Goal: Task Accomplishment & Management: Manage account settings

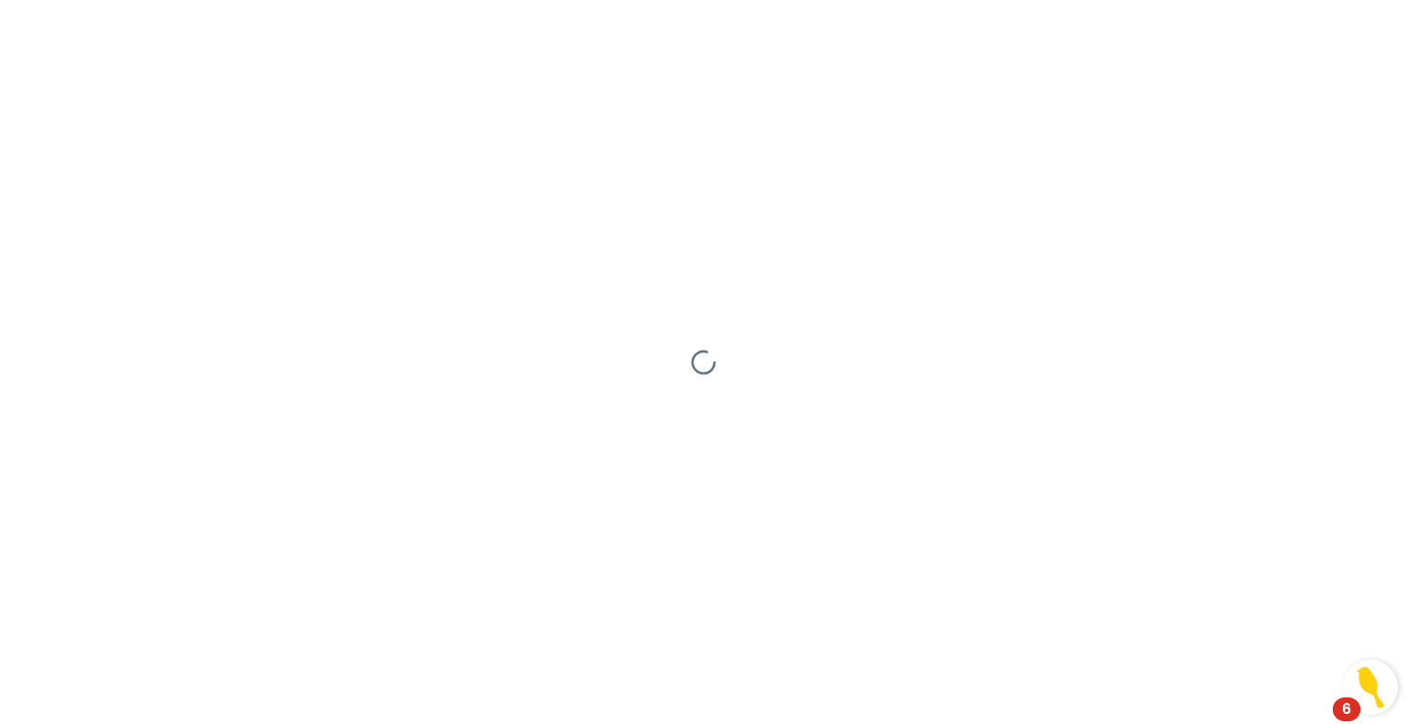
click at [1348, 710] on div "6" at bounding box center [1346, 722] width 9 height 24
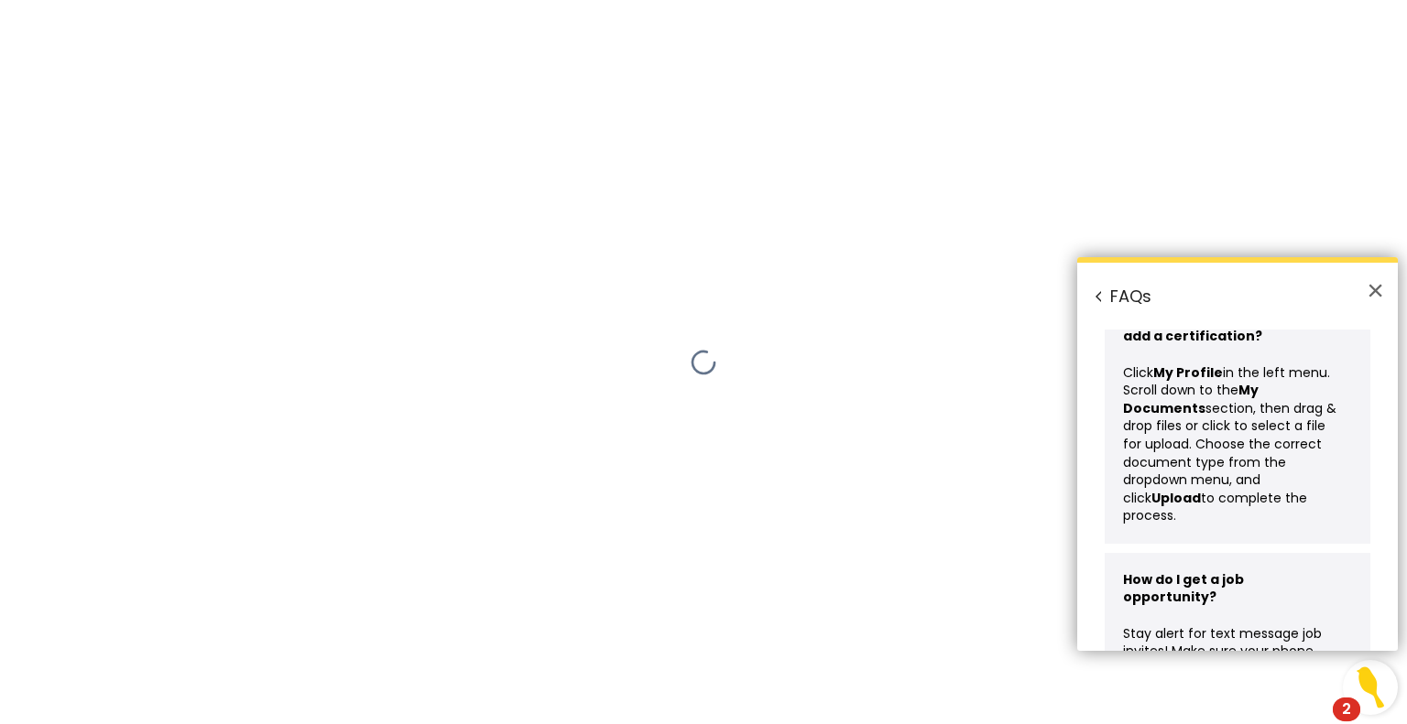
scroll to position [183, 0]
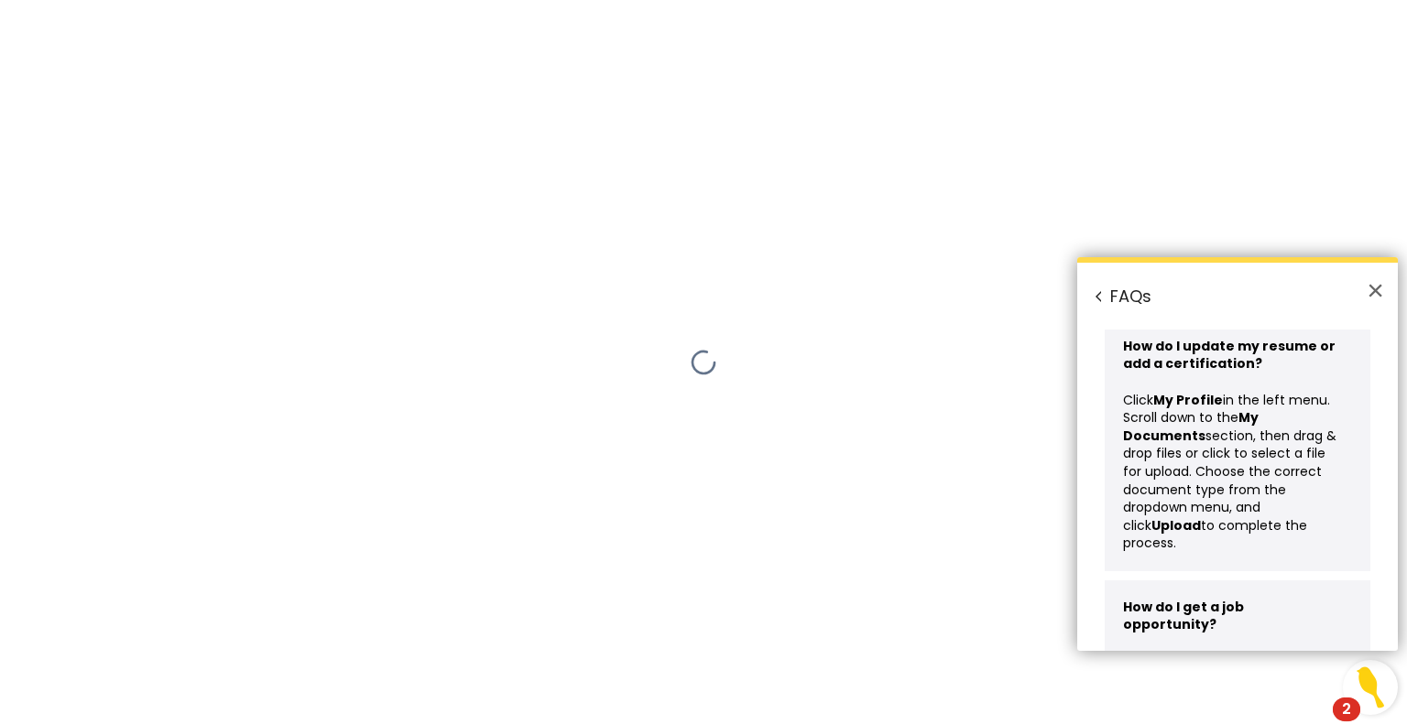
click at [1200, 464] on span "section, then drag & drop files or click to select a file for upload. Choose th…" at bounding box center [1231, 481] width 217 height 108
click at [1379, 296] on button "×" at bounding box center [1374, 290] width 17 height 29
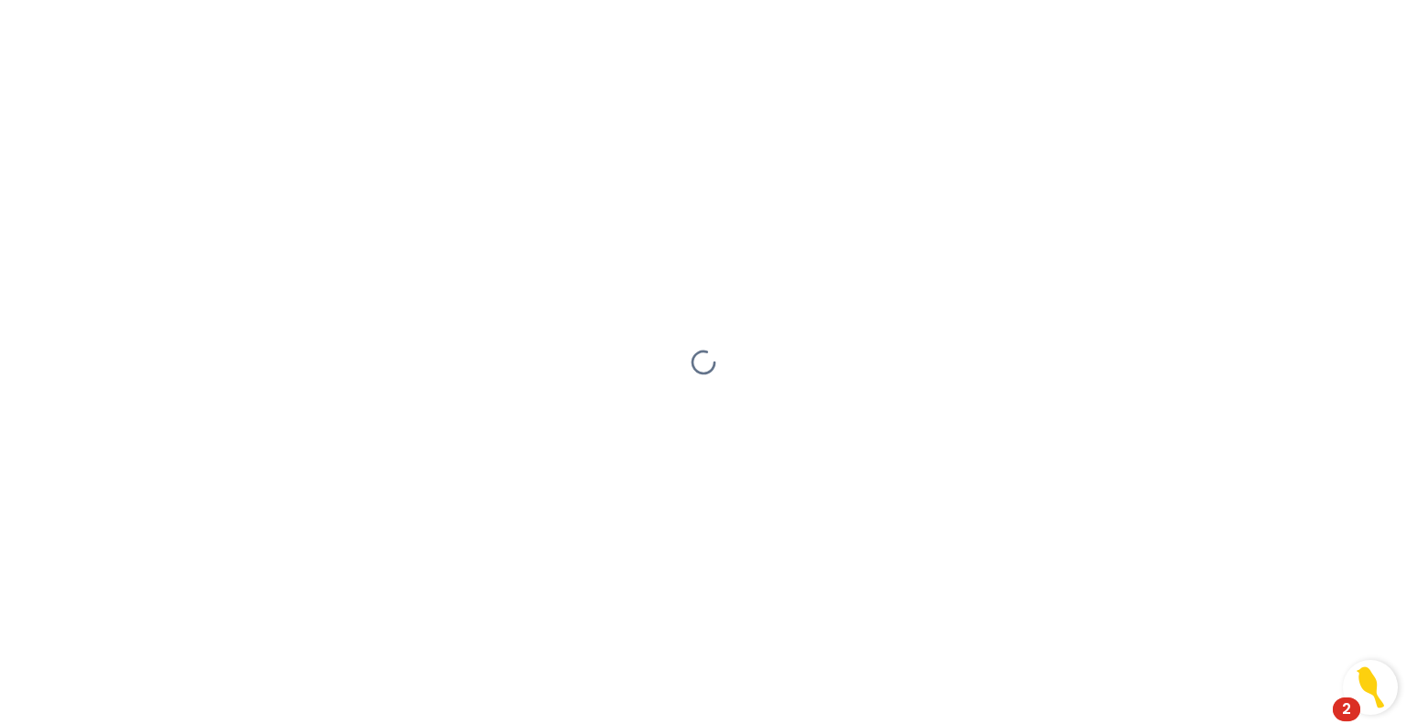
click at [785, 398] on div at bounding box center [703, 362] width 1407 height 724
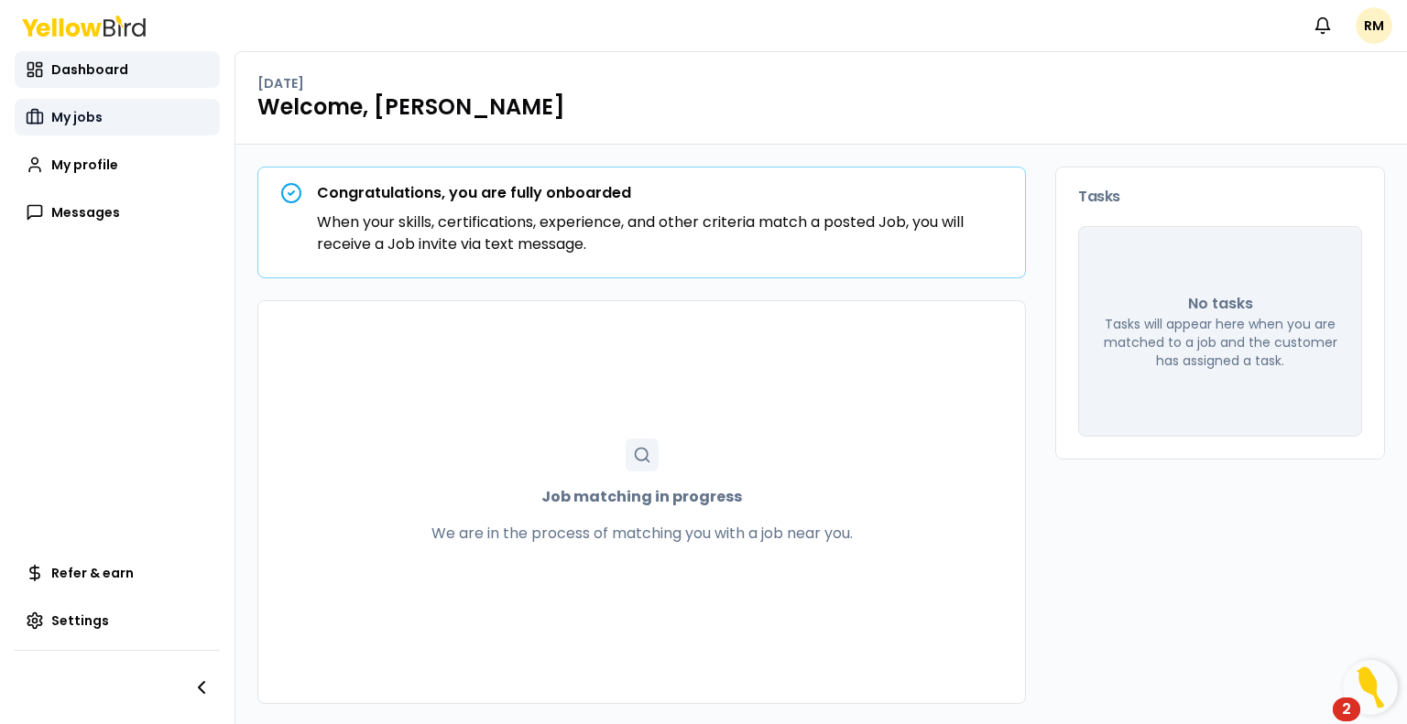
click at [88, 121] on span "My jobs" at bounding box center [76, 117] width 51 height 18
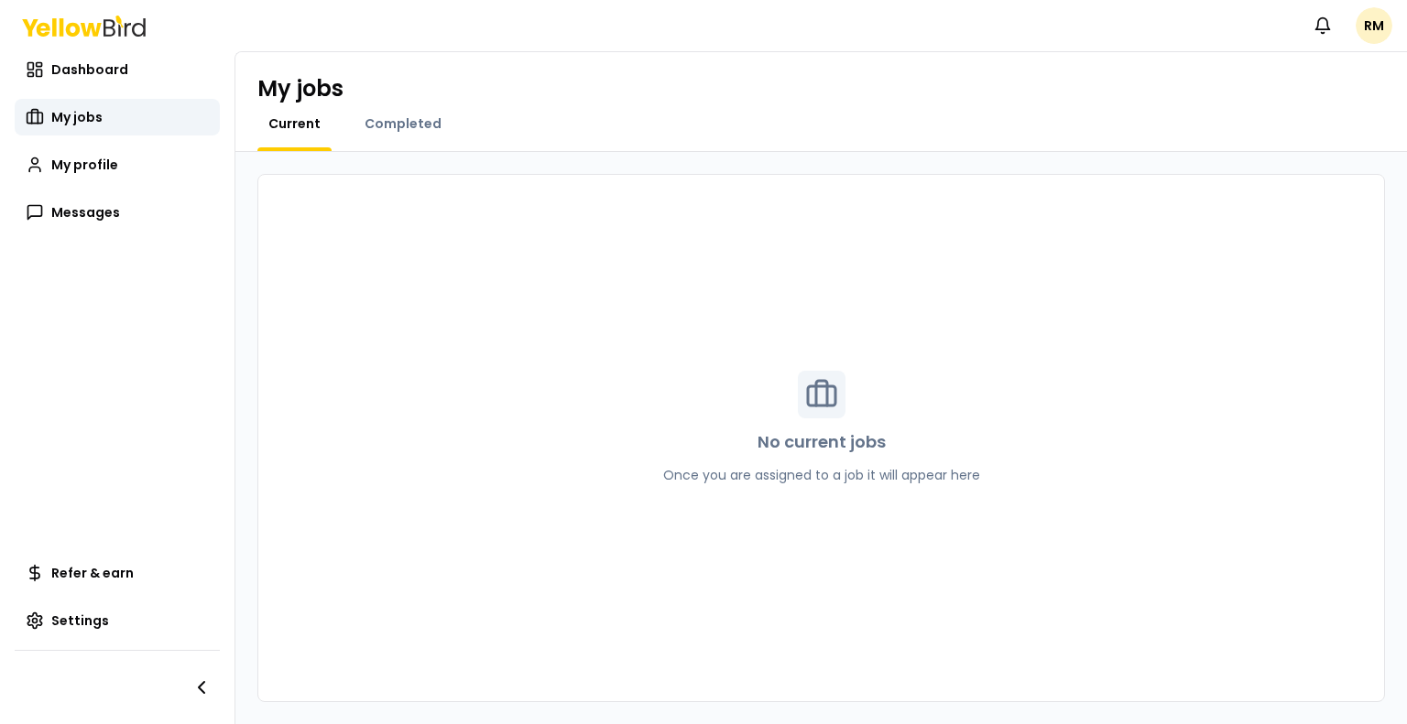
click at [399, 141] on div "Completed" at bounding box center [403, 132] width 99 height 37
click at [399, 123] on span "Completed" at bounding box center [402, 123] width 77 height 18
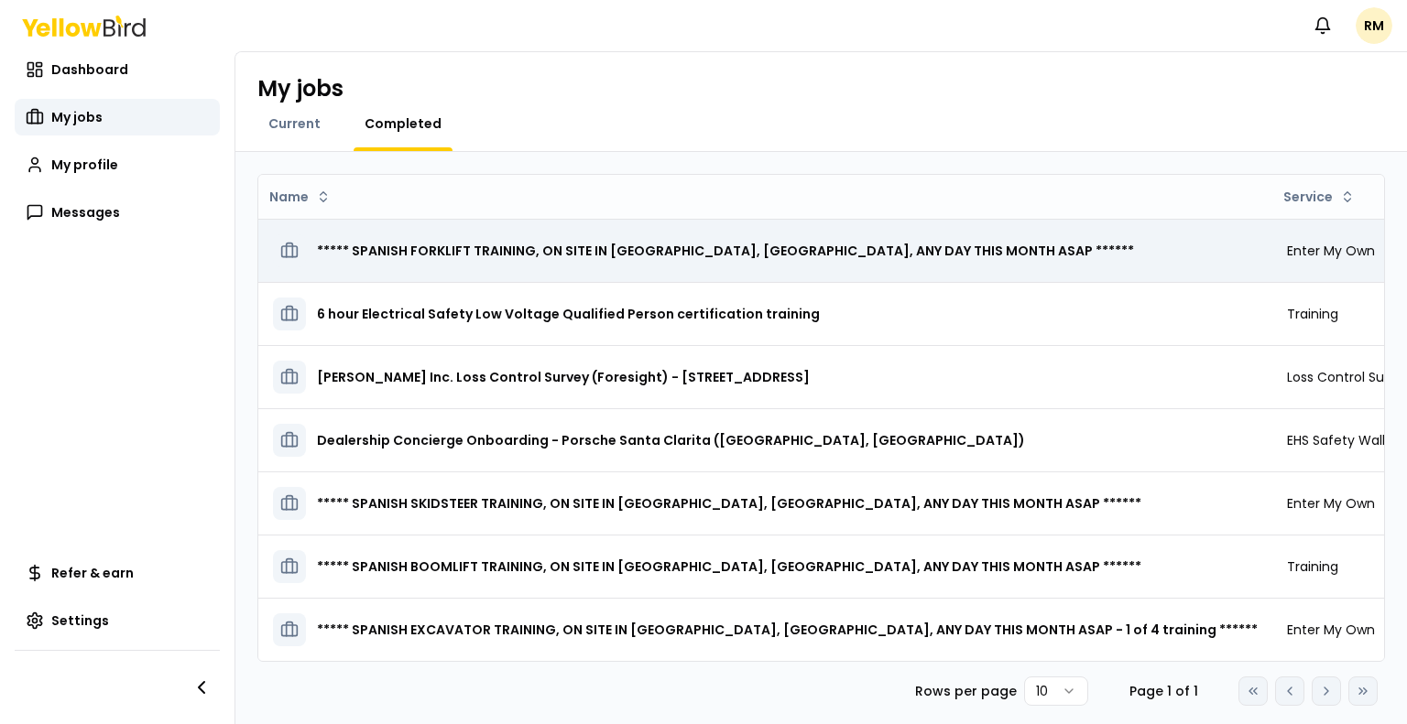
click at [465, 252] on h3 "***** SPANISH FORKLIFT TRAINING, ON SITE IN [GEOGRAPHIC_DATA], [GEOGRAPHIC_DATA…" at bounding box center [725, 250] width 817 height 33
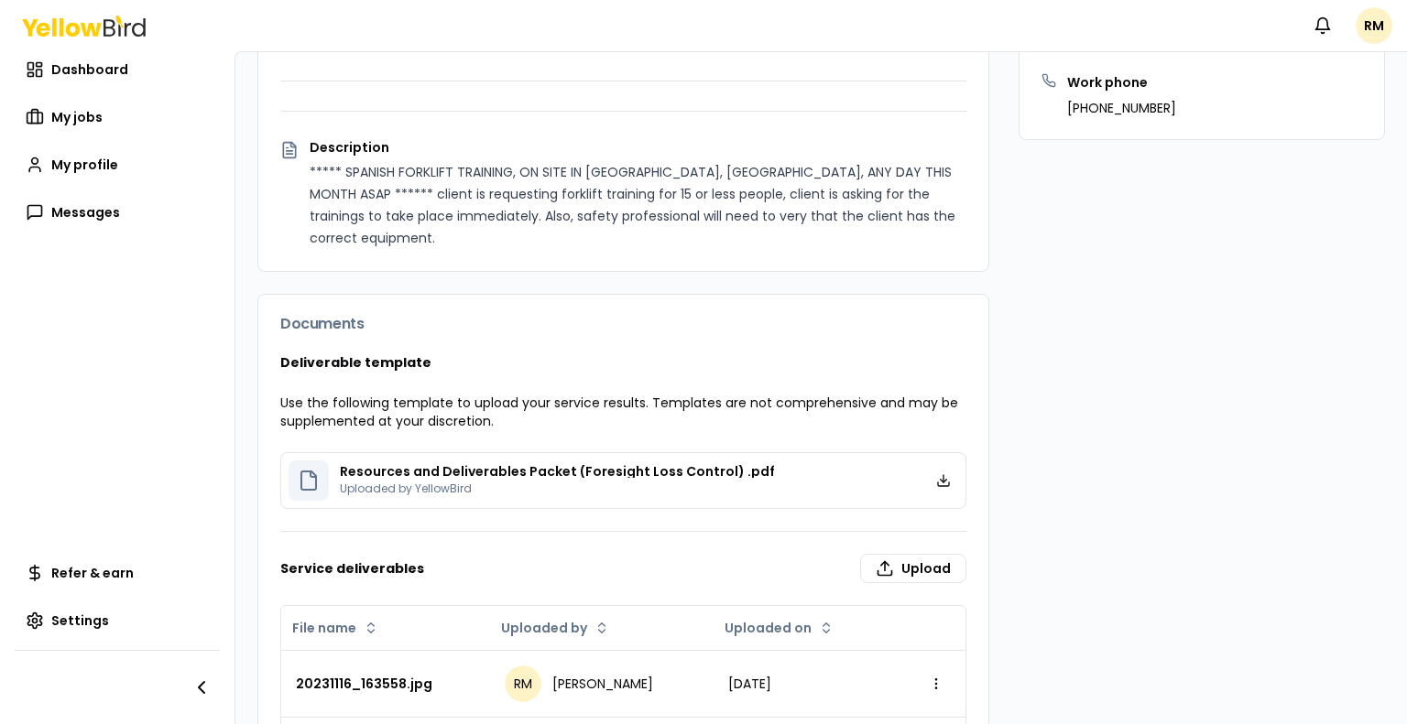
scroll to position [513, 0]
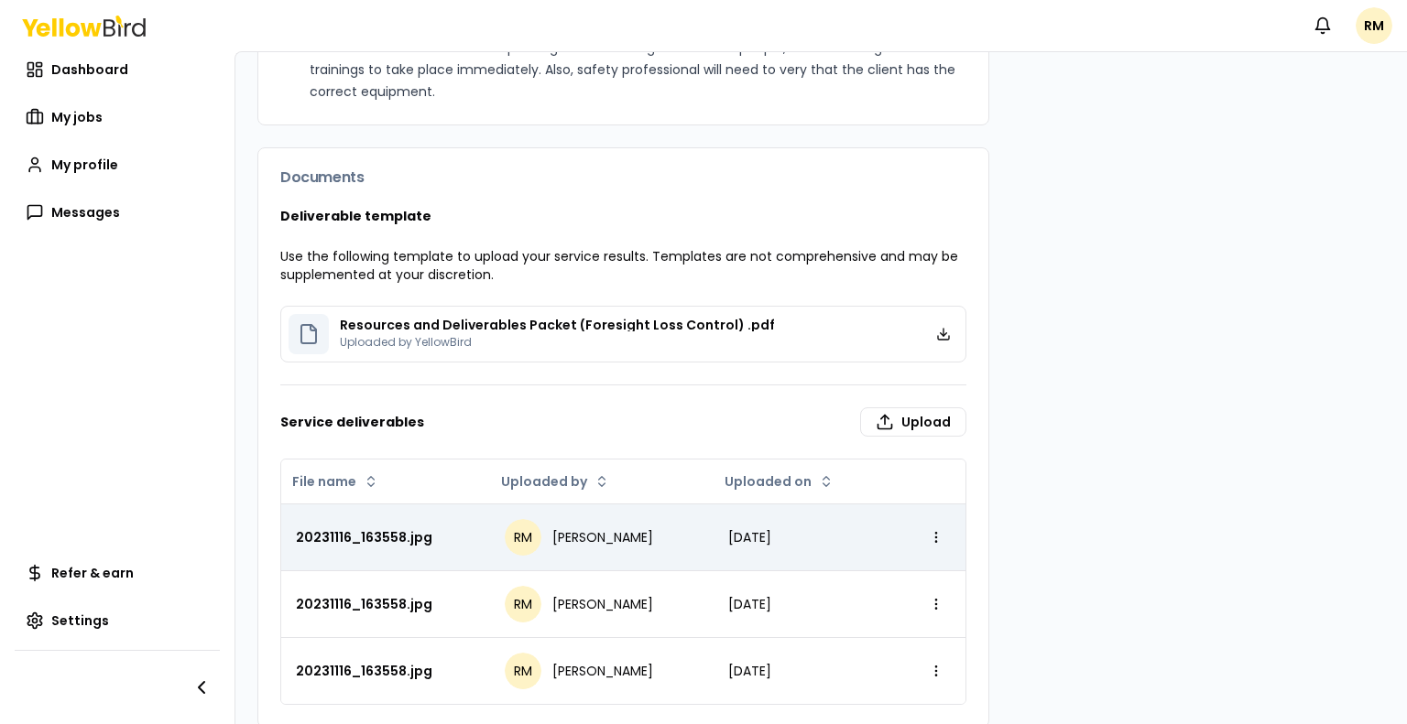
click at [396, 528] on div "20231116_163558.jpg" at bounding box center [385, 537] width 179 height 18
click at [920, 513] on html "Notifications RM Dashboard My jobs My profile Messages Refer & earn Settings **…" at bounding box center [703, 362] width 1407 height 724
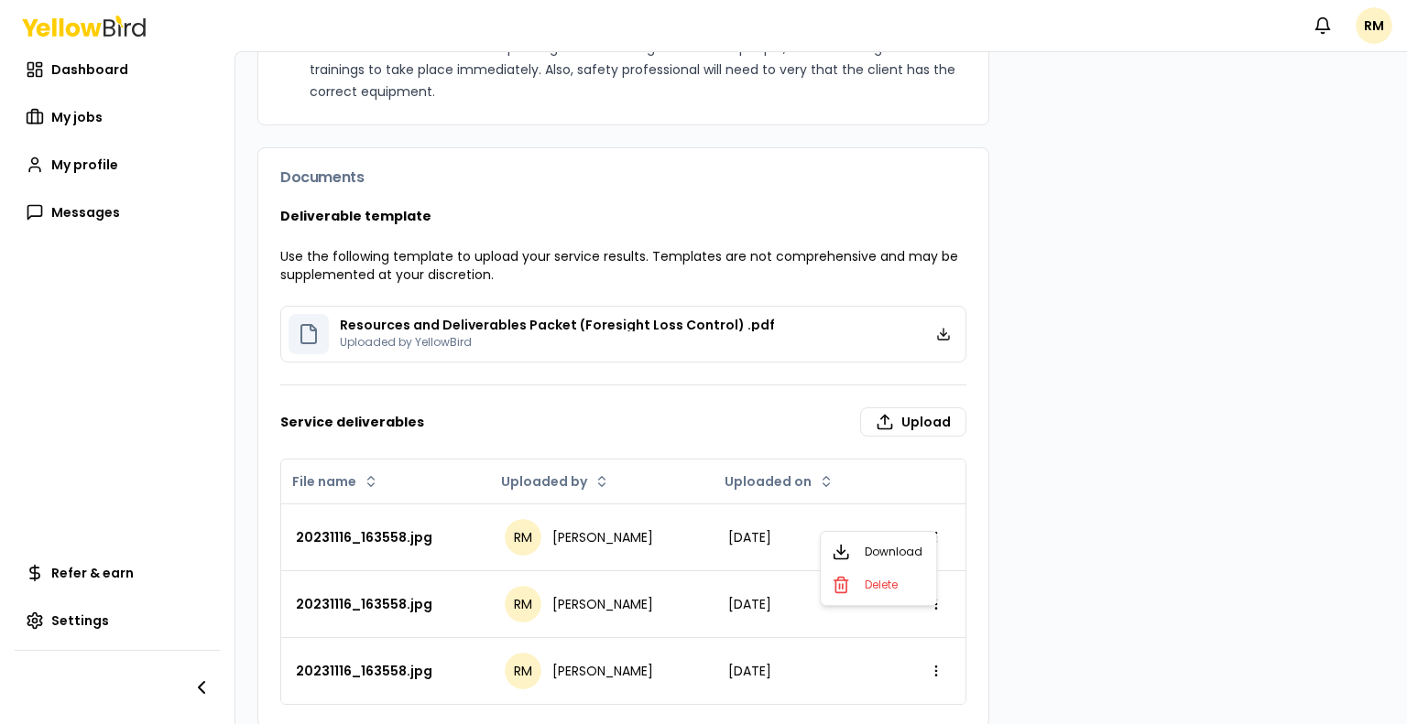
click at [1009, 490] on html "Notifications RM Dashboard My jobs My profile Messages Refer & earn Settings **…" at bounding box center [703, 362] width 1407 height 724
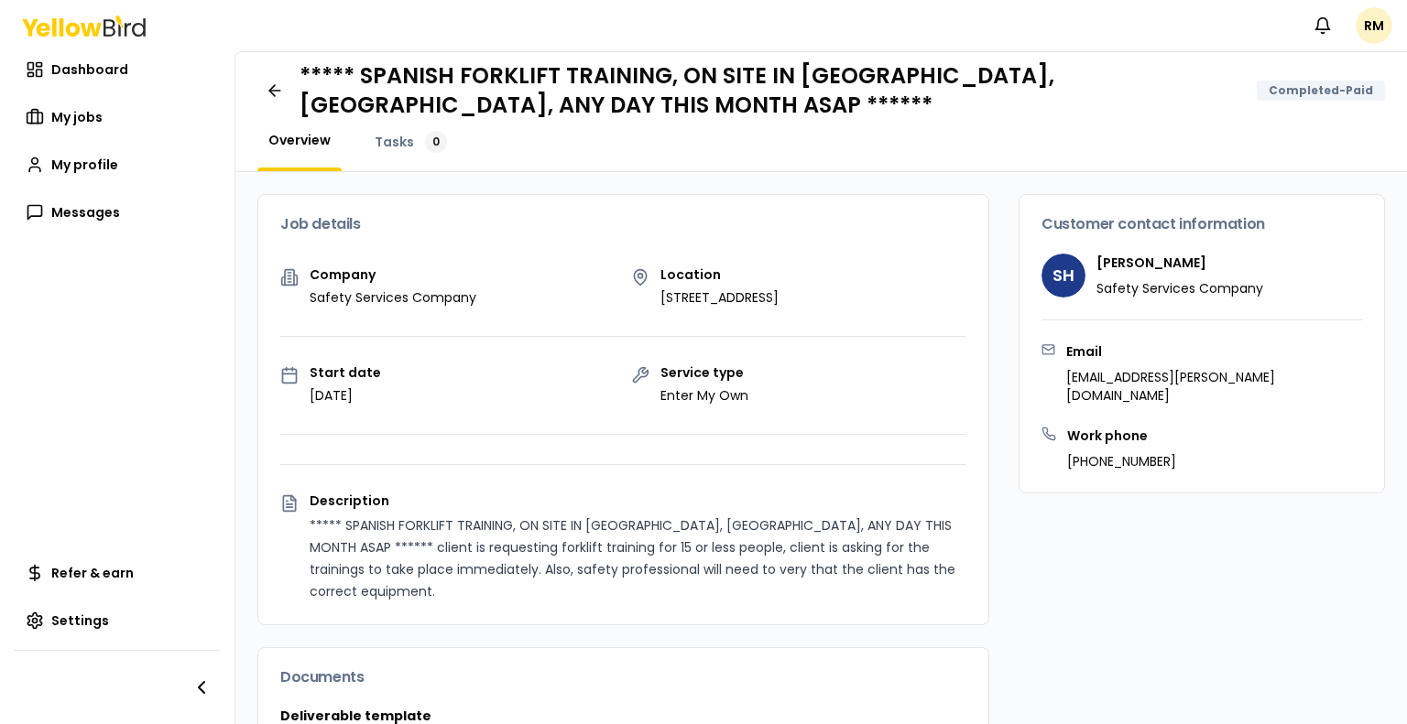
scroll to position [0, 0]
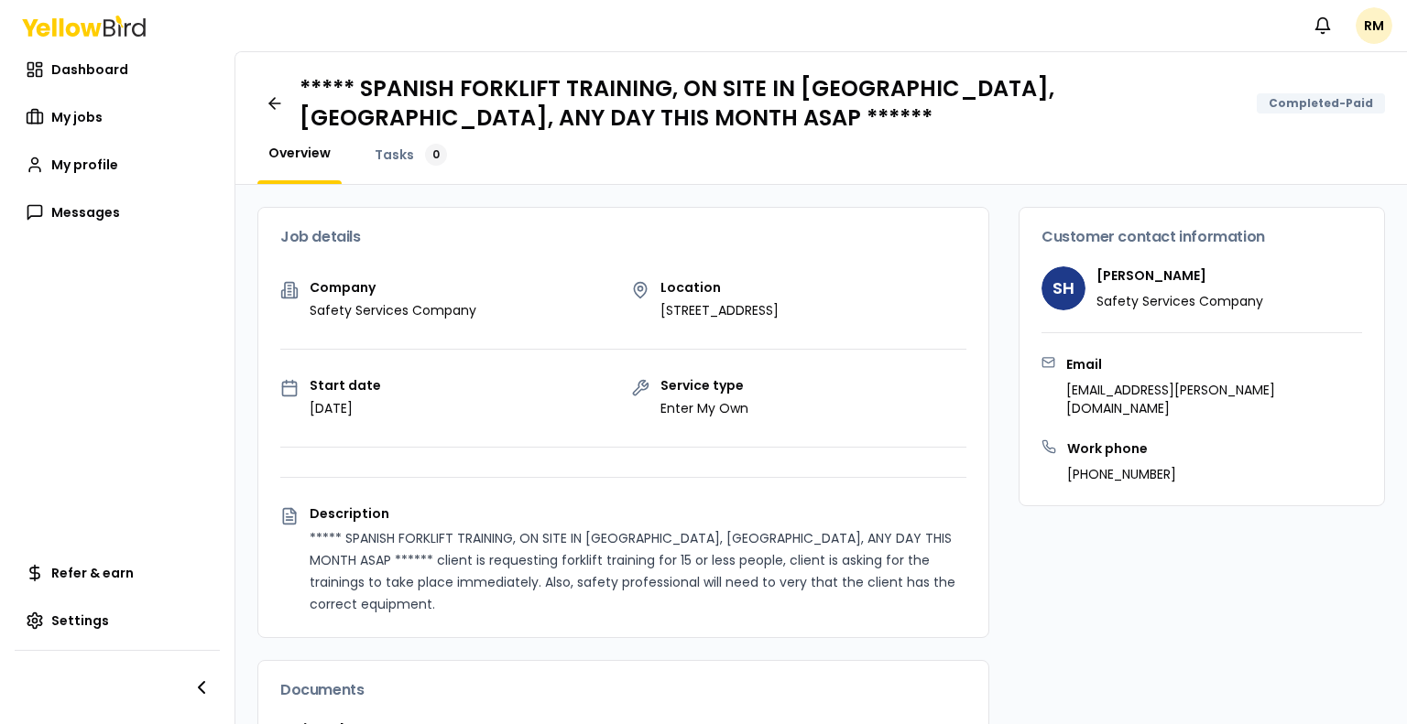
click at [1321, 114] on div "***** SPANISH FORKLIFT TRAINING, ON SITE IN [GEOGRAPHIC_DATA], [GEOGRAPHIC_DATA…" at bounding box center [841, 103] width 1085 height 59
click at [52, 106] on link "My jobs" at bounding box center [117, 117] width 205 height 37
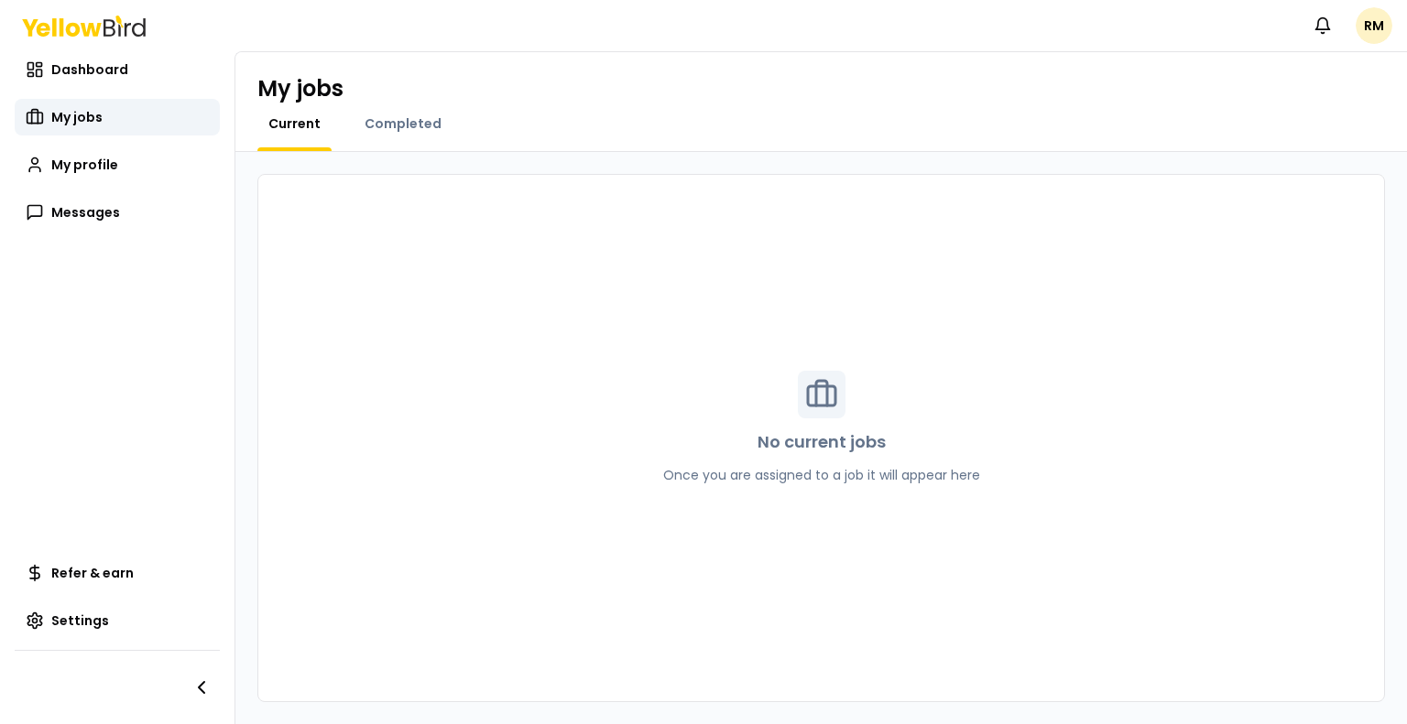
click at [421, 145] on div "Completed" at bounding box center [403, 132] width 99 height 37
click at [399, 125] on span "Completed" at bounding box center [402, 123] width 77 height 18
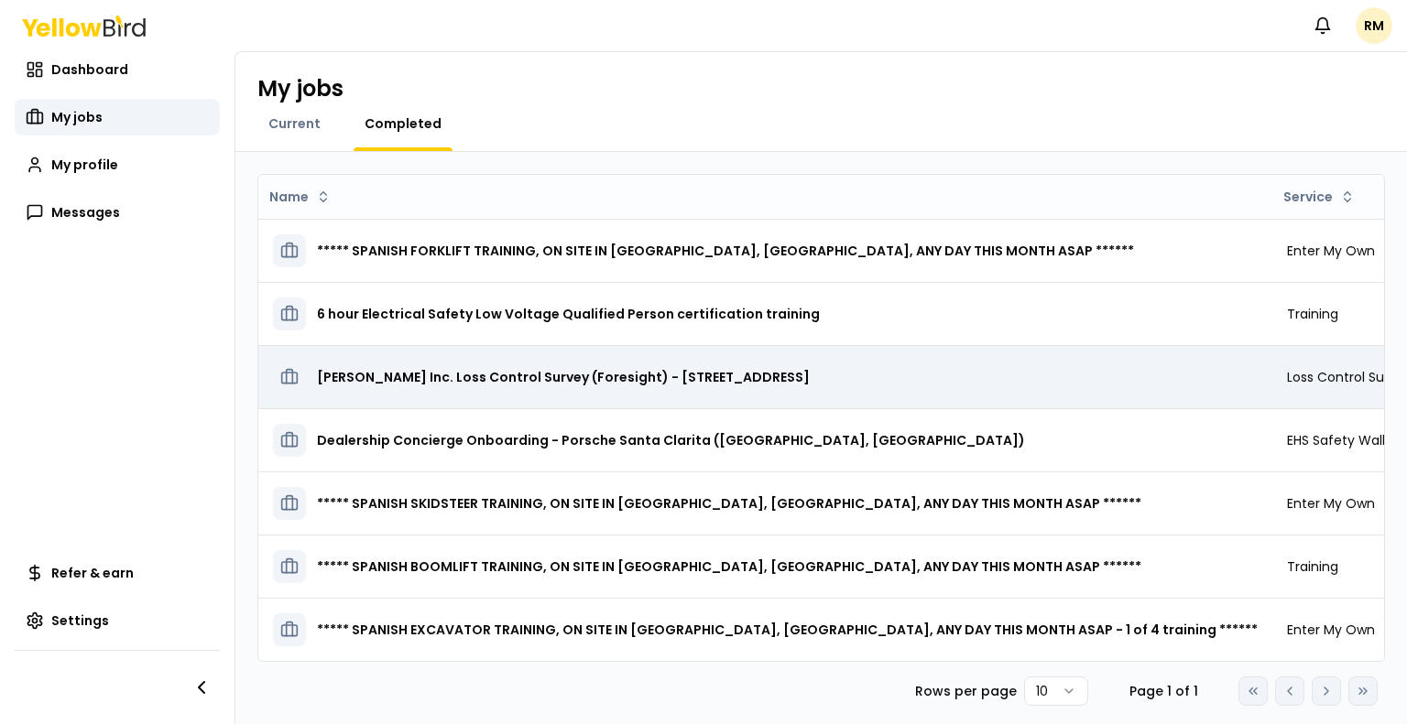
click at [449, 376] on h3 "[PERSON_NAME] Inc. Loss Control Survey (Foresight) - [STREET_ADDRESS]" at bounding box center [563, 377] width 493 height 33
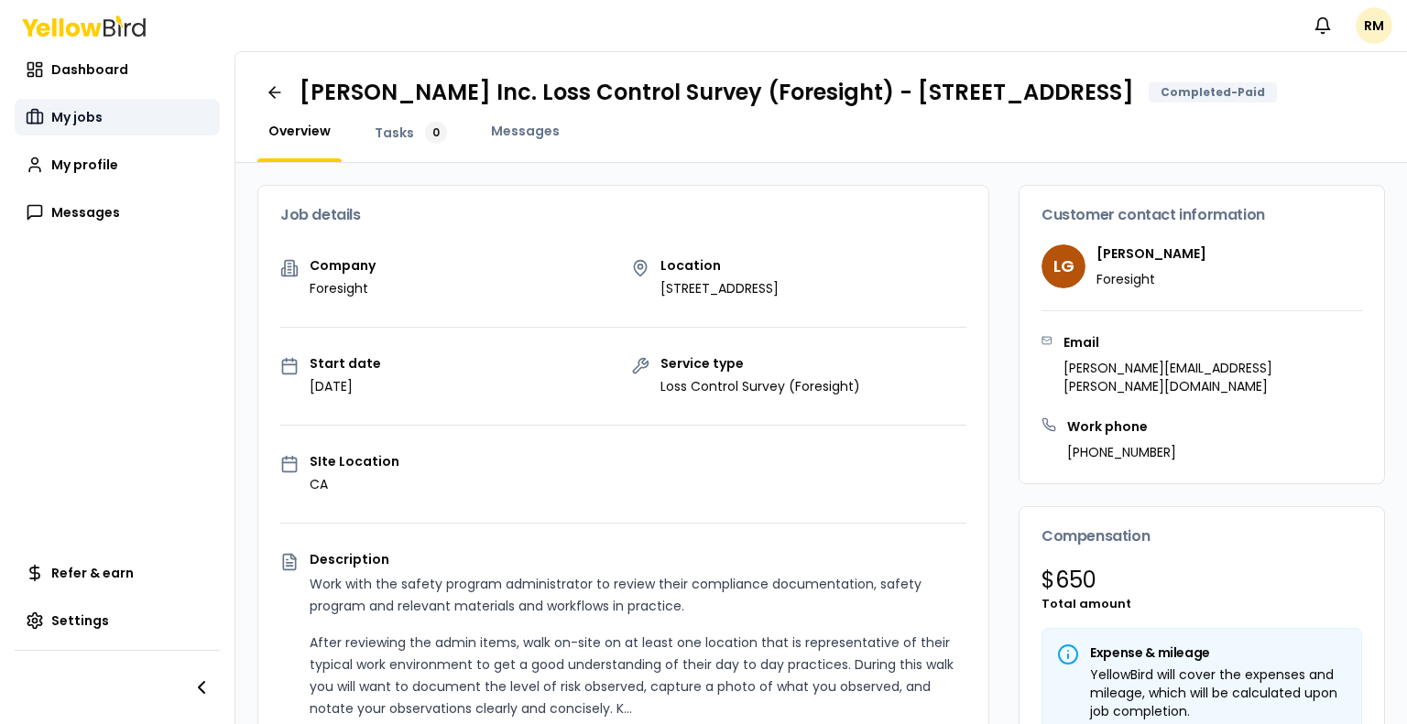
click at [83, 116] on span "My jobs" at bounding box center [76, 117] width 51 height 18
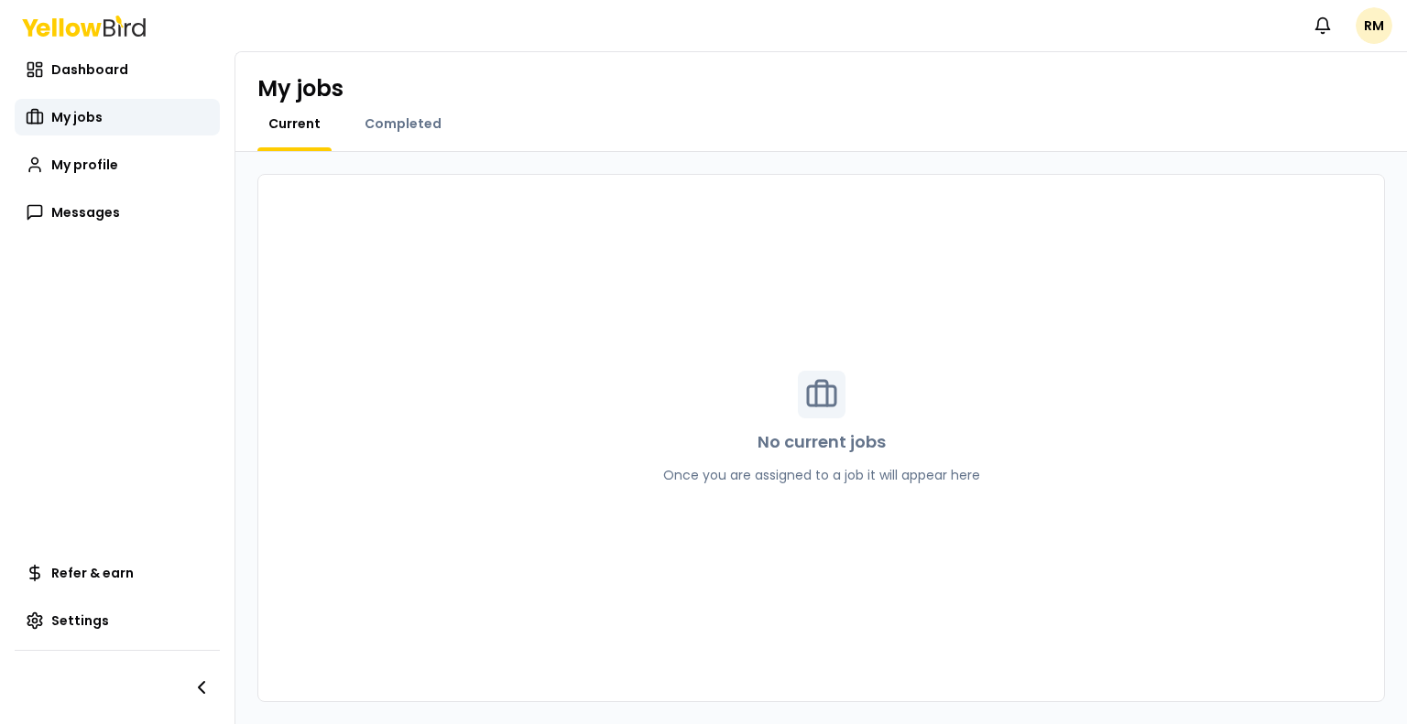
drag, startPoint x: 0, startPoint y: 534, endPoint x: 834, endPoint y: 286, distance: 870.4
click at [834, 286] on div "No current jobs Once you are assigned to a job it will appear here" at bounding box center [820, 438] width 1127 height 528
click at [77, 169] on span "My profile" at bounding box center [84, 165] width 67 height 18
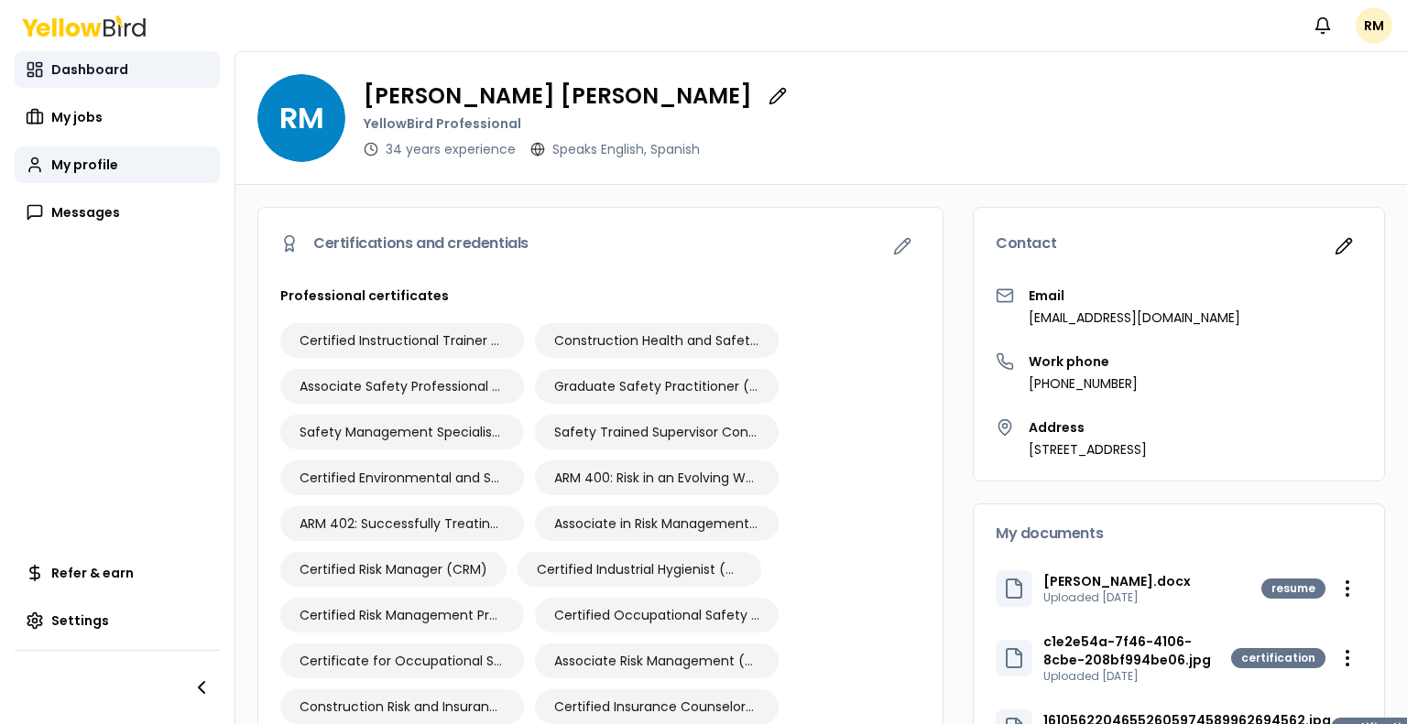
click at [72, 66] on span "Dashboard" at bounding box center [89, 69] width 77 height 18
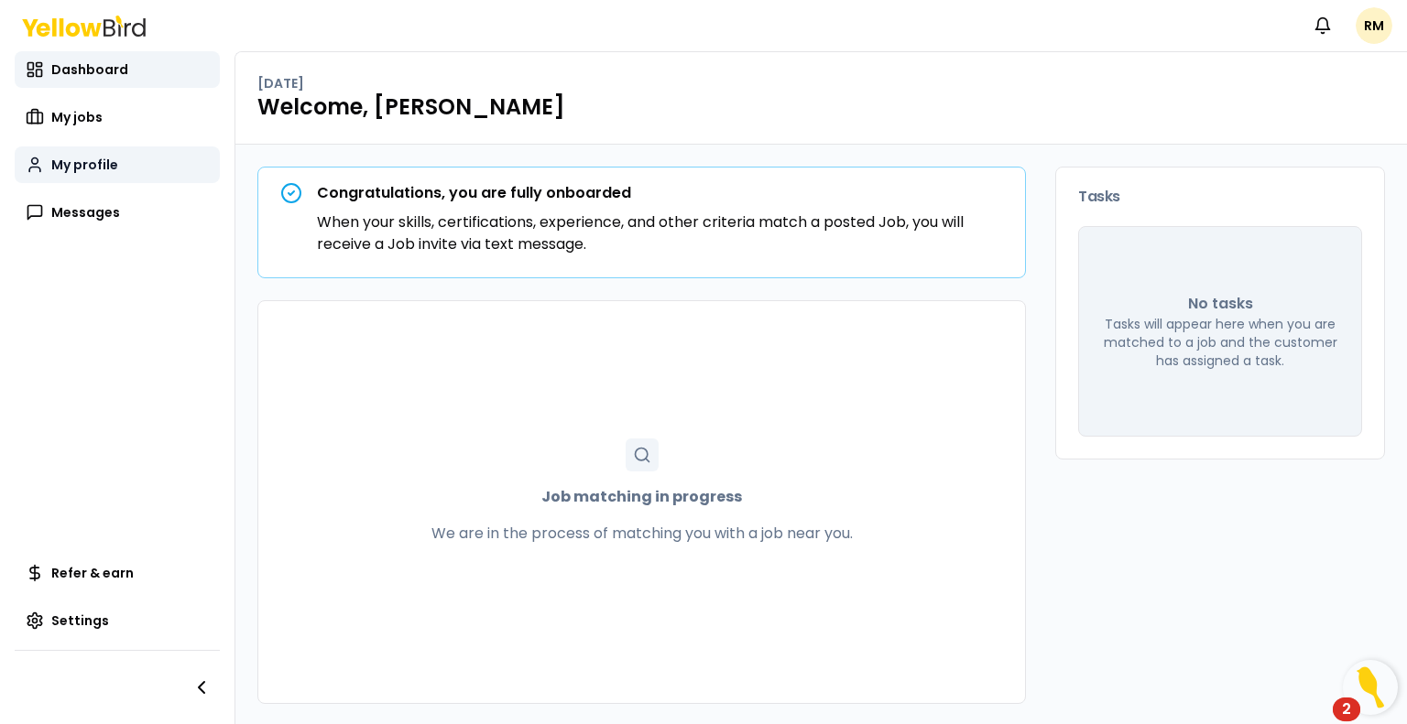
click at [99, 168] on span "My profile" at bounding box center [84, 165] width 67 height 18
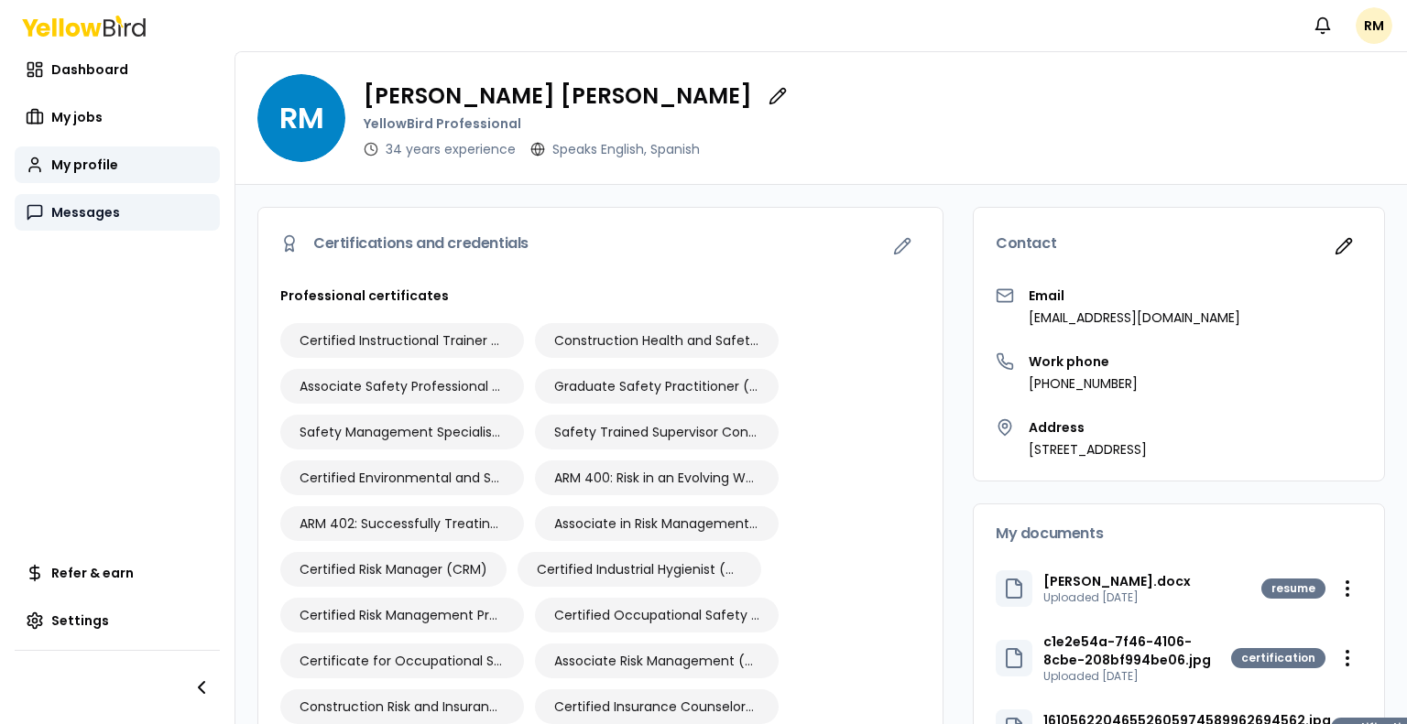
click at [99, 217] on span "Messages" at bounding box center [85, 212] width 69 height 18
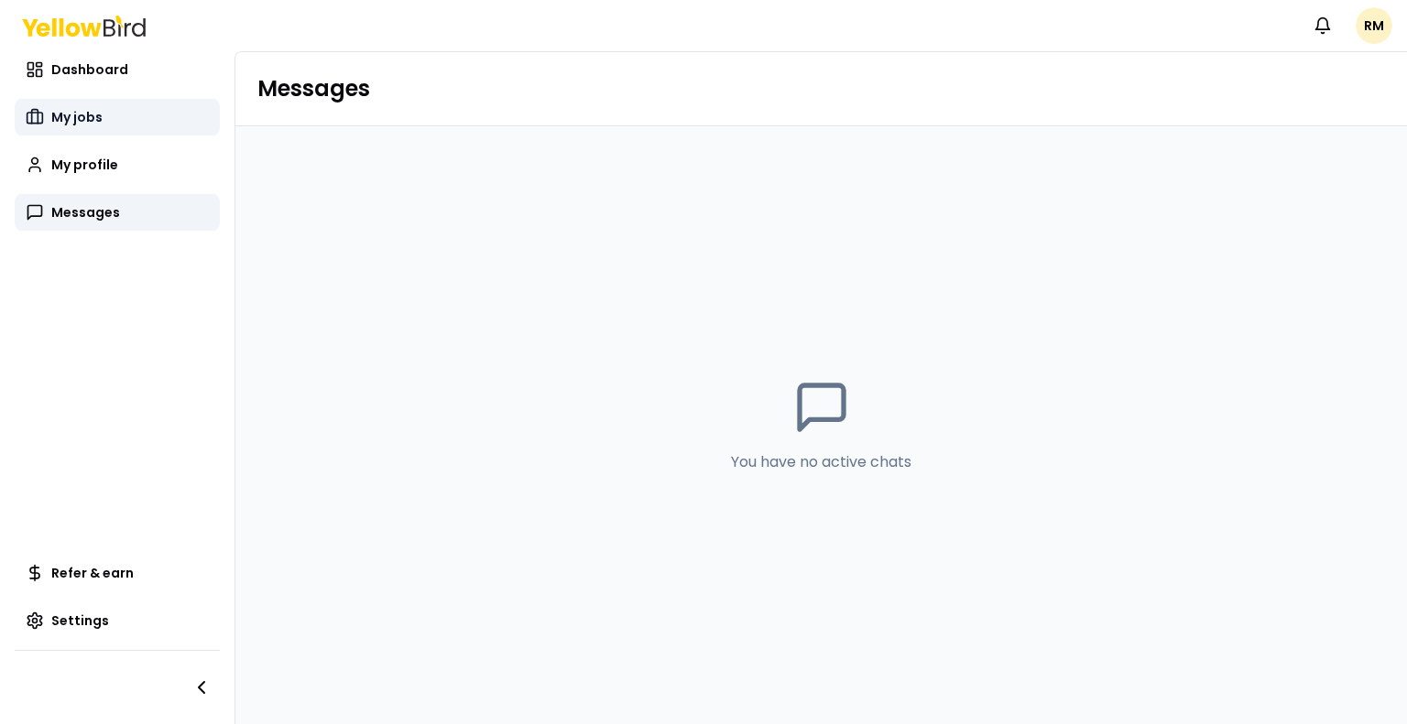
click at [85, 103] on link "My jobs" at bounding box center [117, 117] width 205 height 37
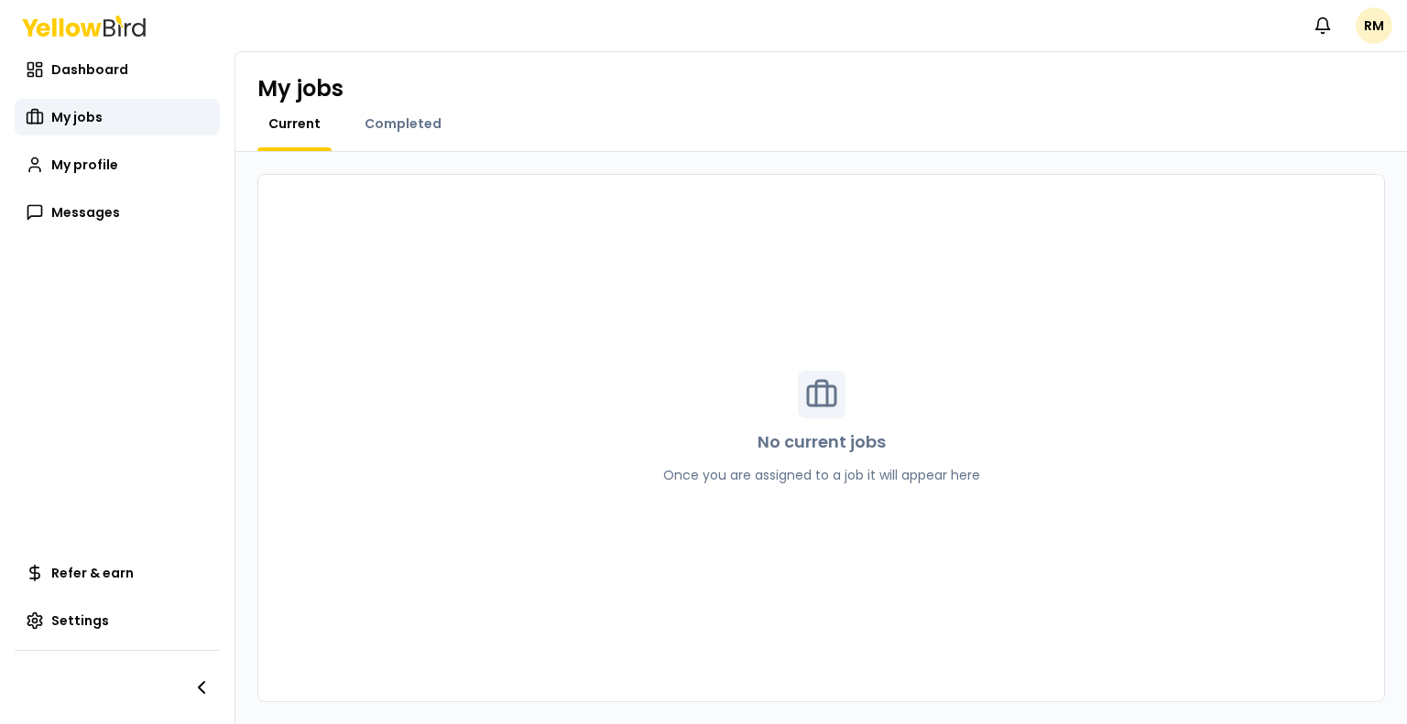
click at [388, 133] on div "Completed" at bounding box center [403, 132] width 99 height 37
click at [397, 123] on span "Completed" at bounding box center [402, 123] width 77 height 18
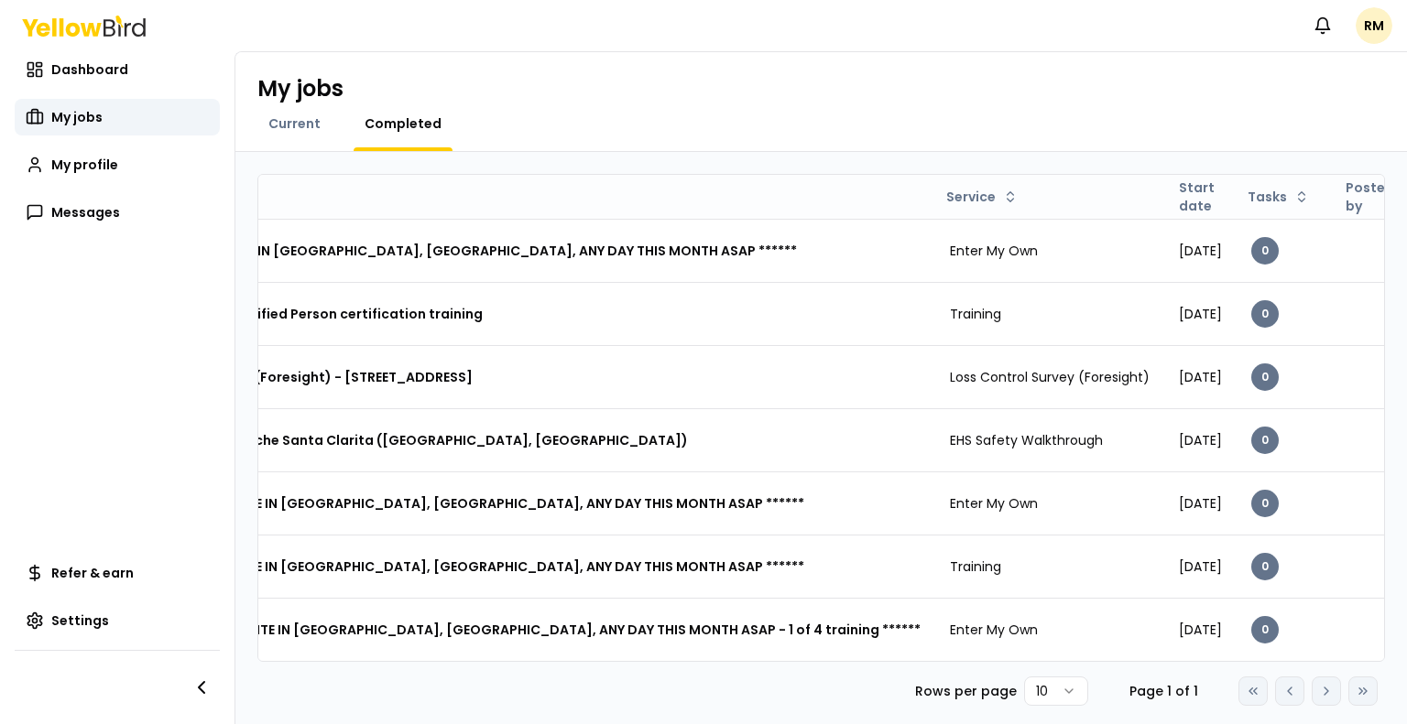
scroll to position [0, 478]
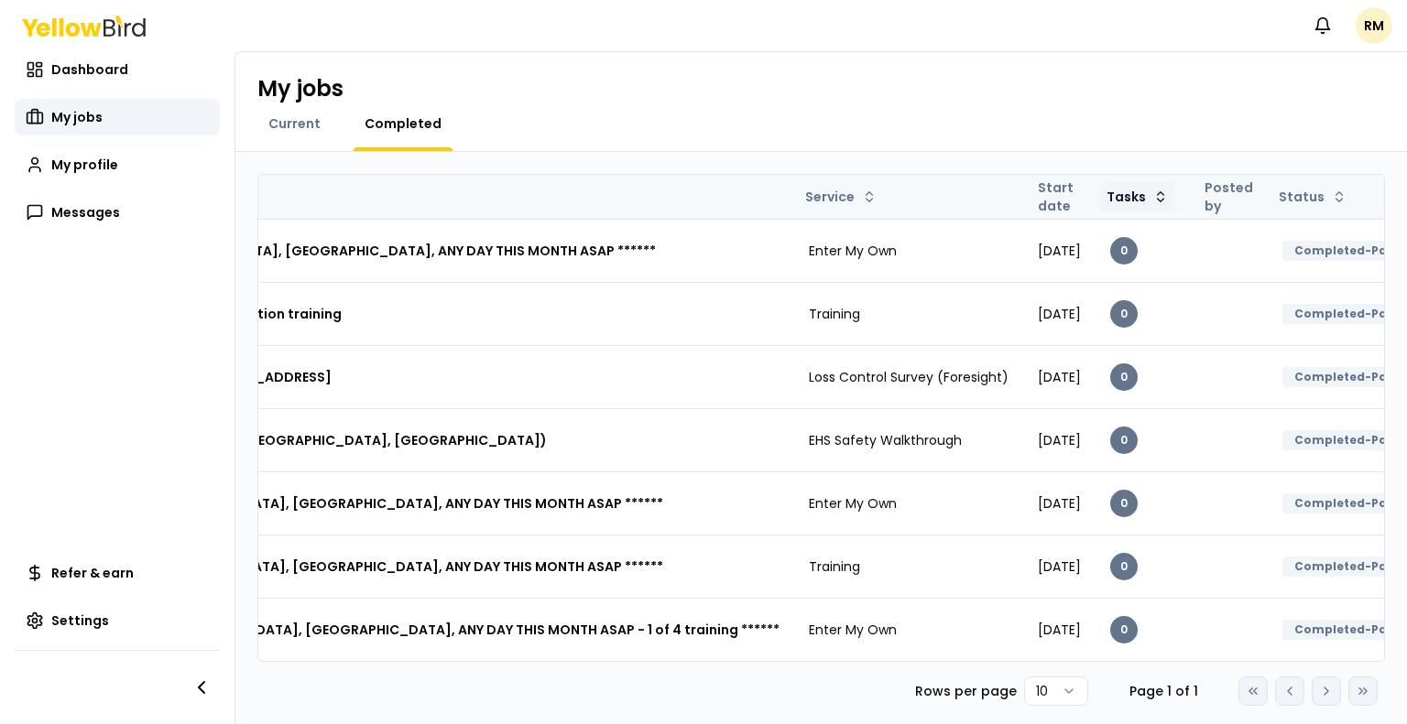
click at [1069, 200] on html "Notifications RM Dashboard My jobs My profile Messages Refer & earn Settings My…" at bounding box center [703, 362] width 1407 height 724
click at [1060, 260] on div "Desc" at bounding box center [1060, 262] width 108 height 29
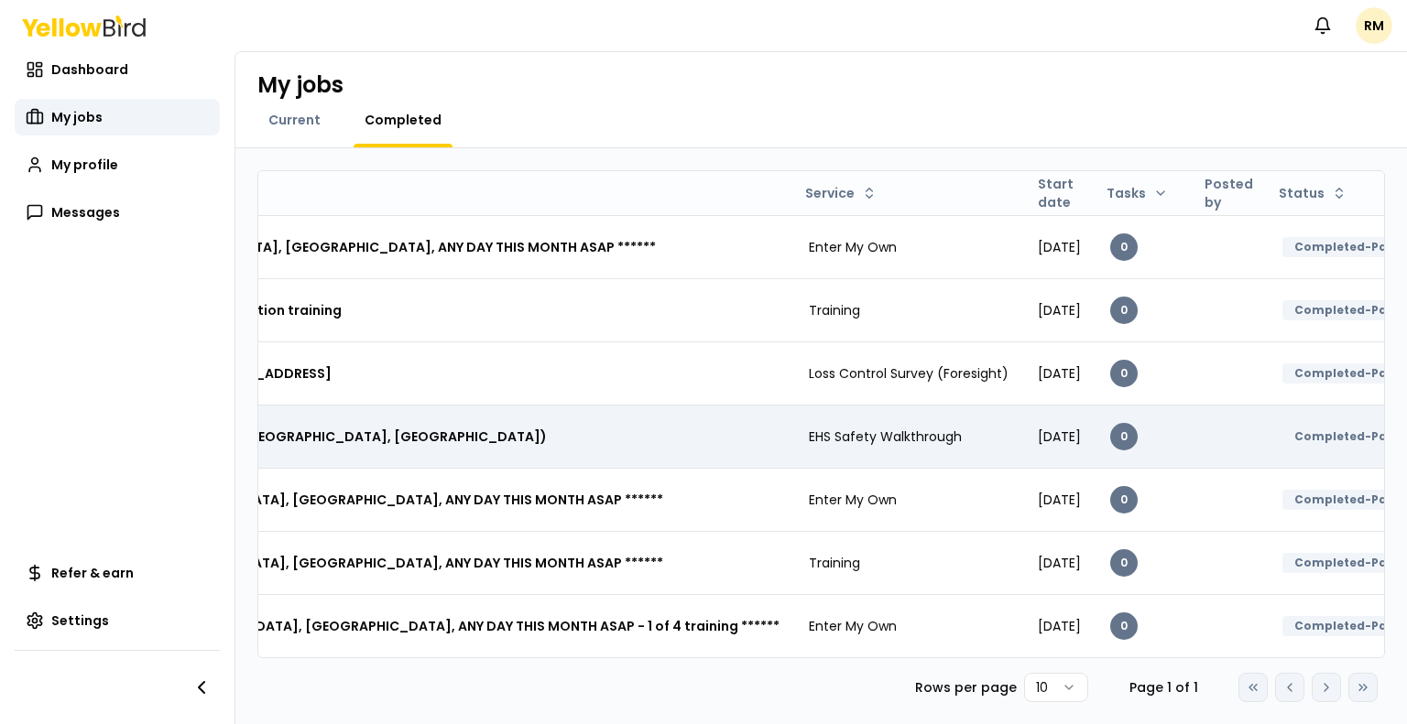
scroll to position [0, 0]
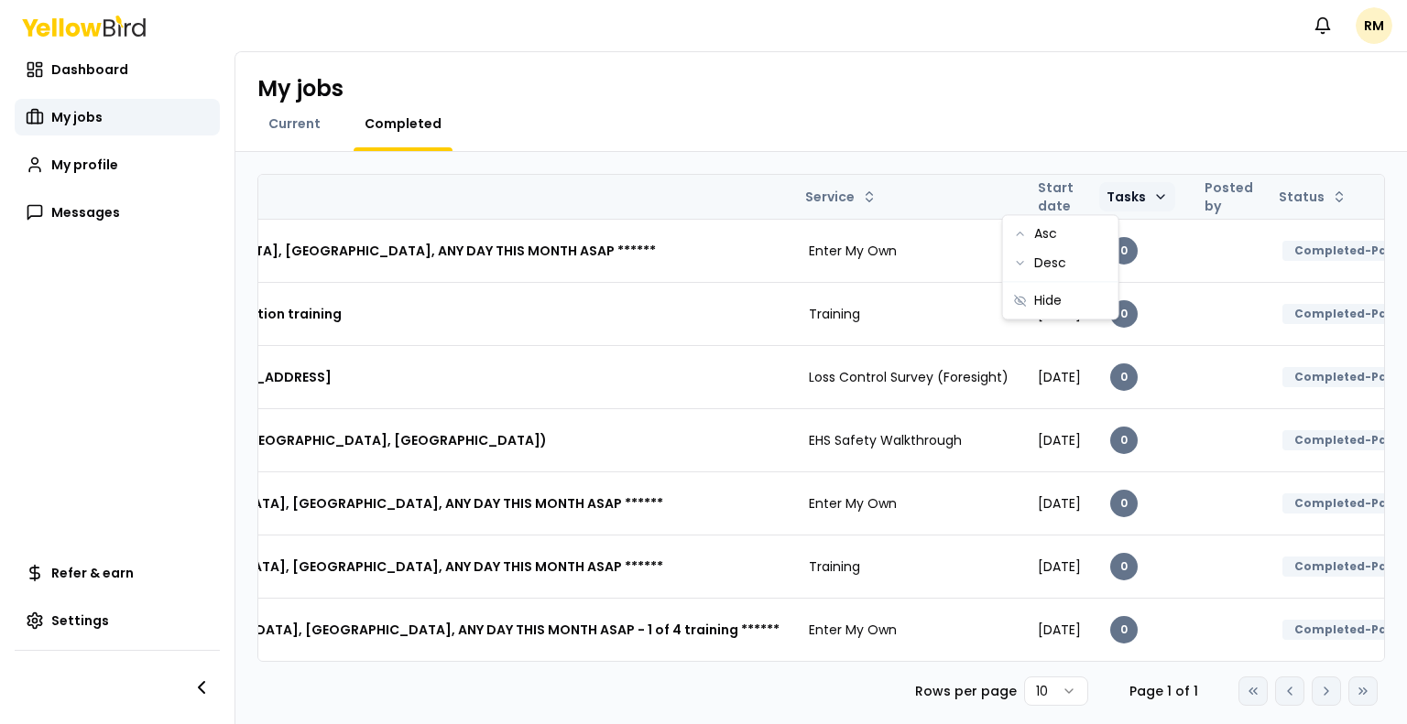
click at [1061, 198] on html "Notifications RM Dashboard My jobs My profile Messages Refer & earn Settings My…" at bounding box center [703, 362] width 1407 height 724
click at [1053, 237] on div "Asc" at bounding box center [1060, 233] width 108 height 29
click at [1023, 198] on th "Start date" at bounding box center [1059, 197] width 72 height 44
click at [1023, 197] on th "Start date" at bounding box center [1059, 197] width 72 height 44
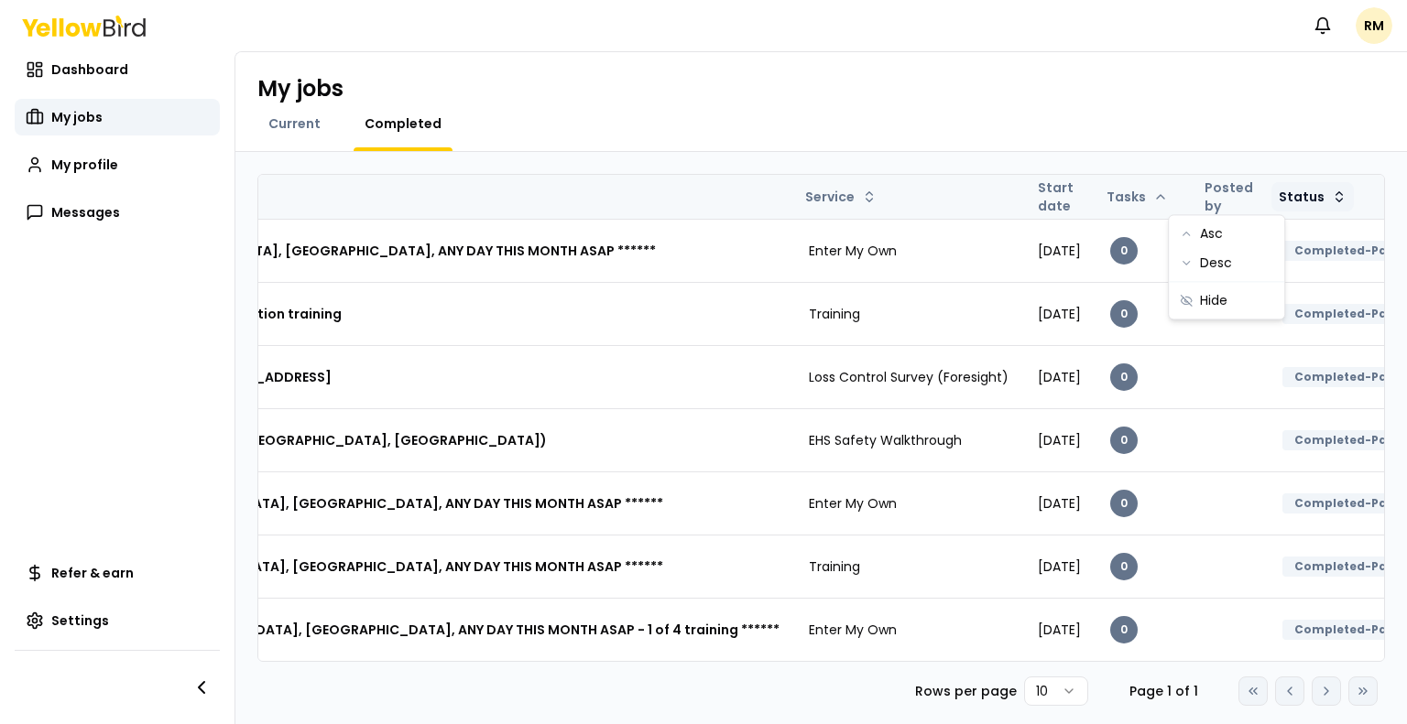
click at [1231, 201] on html "Notifications RM Dashboard My jobs My profile Messages Refer & earn Settings My…" at bounding box center [703, 362] width 1407 height 724
click at [1212, 234] on div "Asc" at bounding box center [1226, 233] width 108 height 29
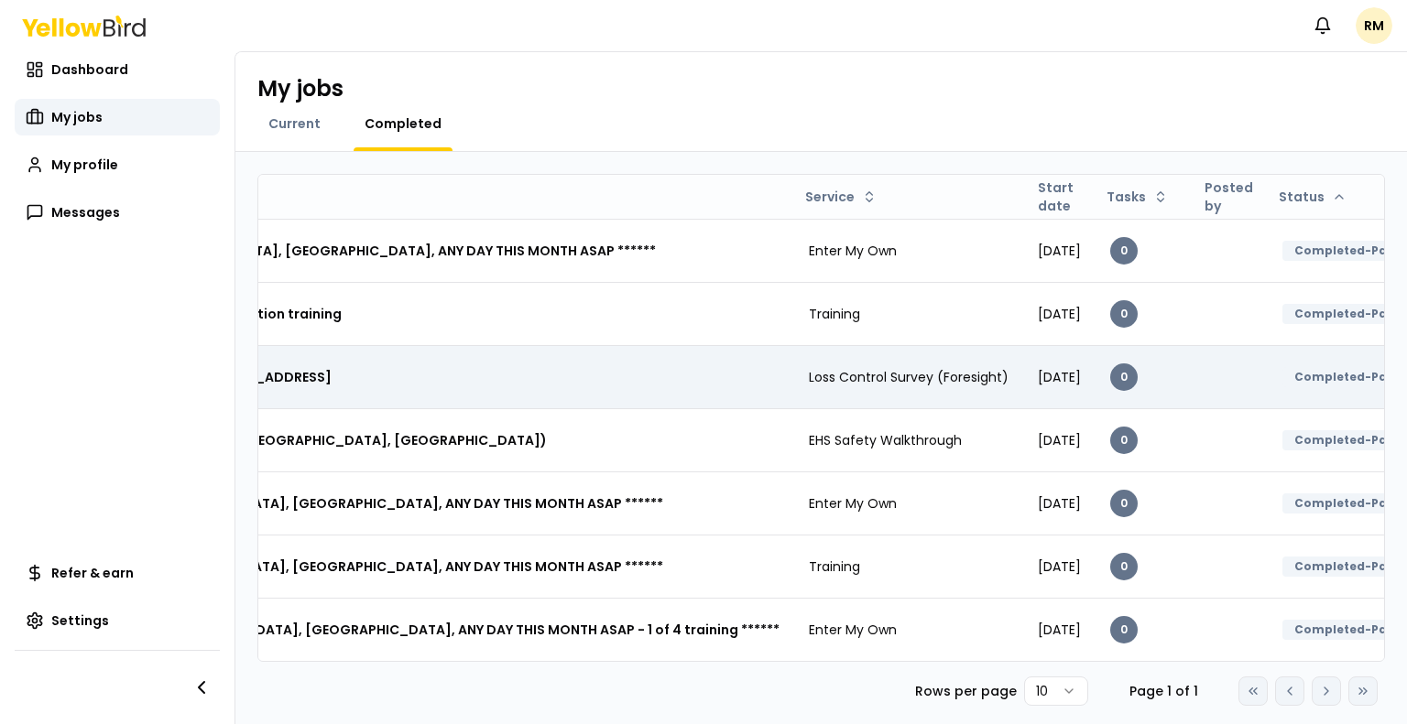
scroll to position [15, 0]
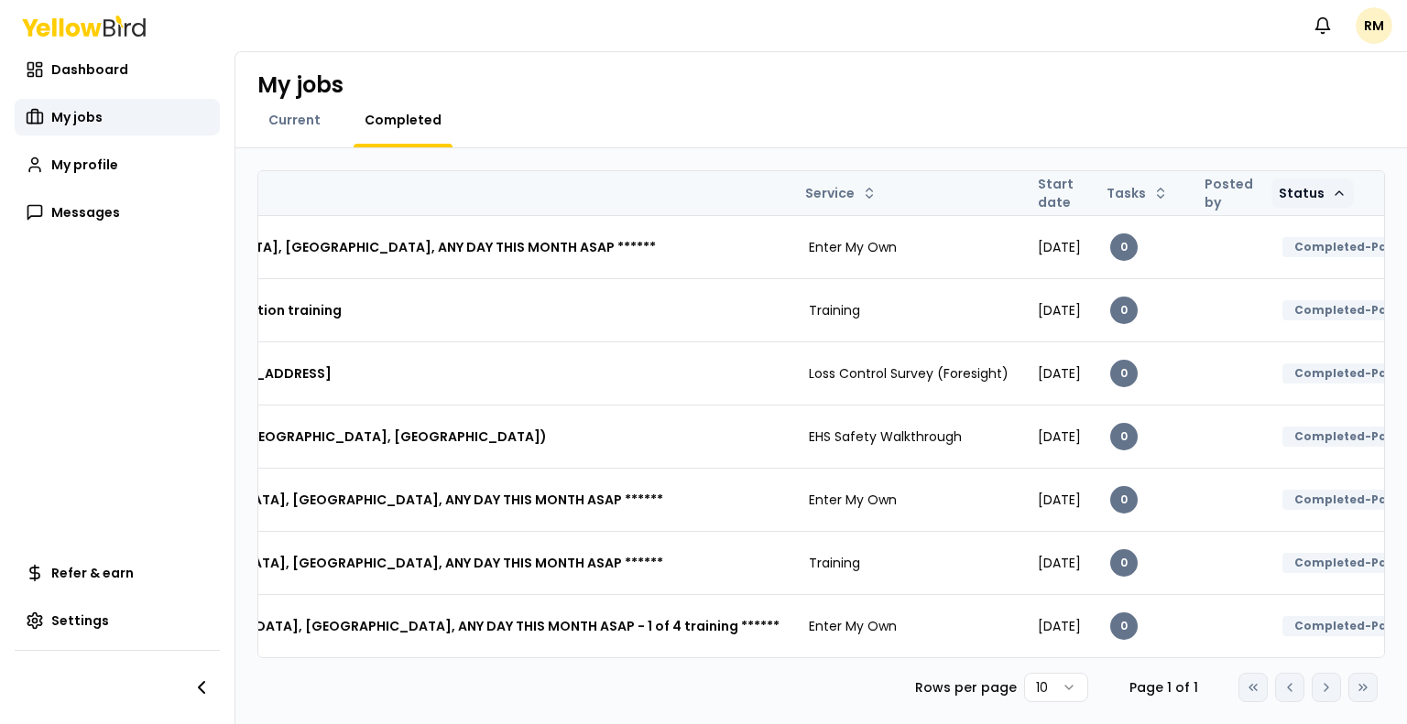
click at [1231, 182] on html "Notifications RM Dashboard My jobs My profile Messages Refer & earn Settings My…" at bounding box center [703, 362] width 1407 height 724
click at [1217, 247] on div "Desc" at bounding box center [1226, 248] width 108 height 29
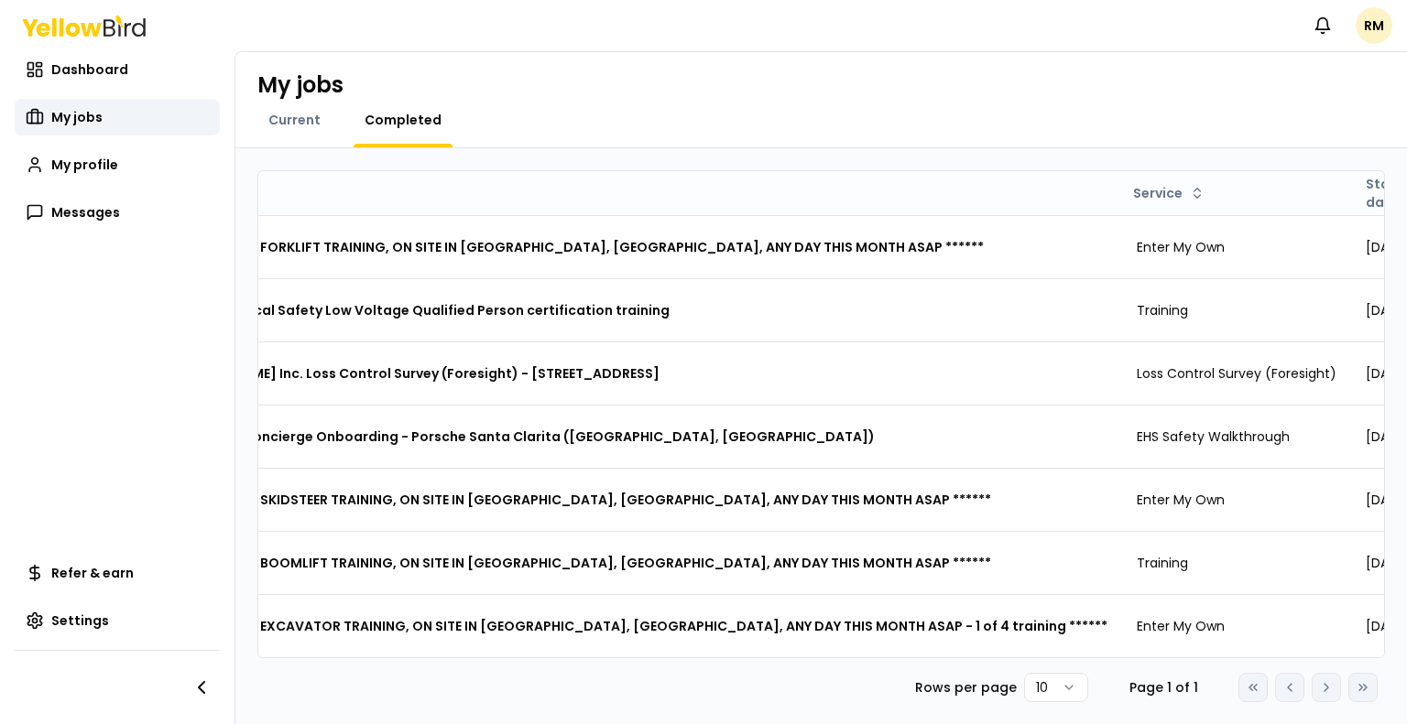
scroll to position [0, 56]
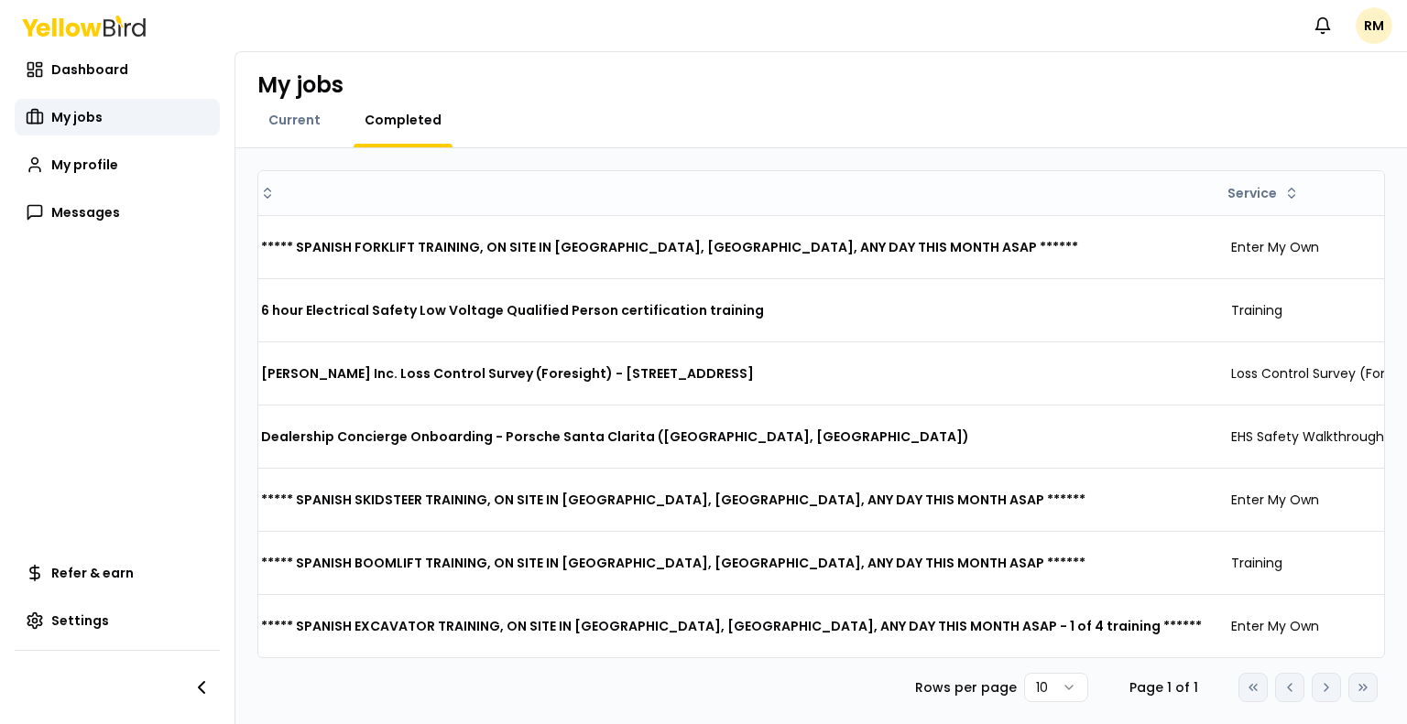
click at [1053, 682] on html "Notifications RM Dashboard My jobs My profile Messages Refer & earn Settings My…" at bounding box center [703, 362] width 1407 height 724
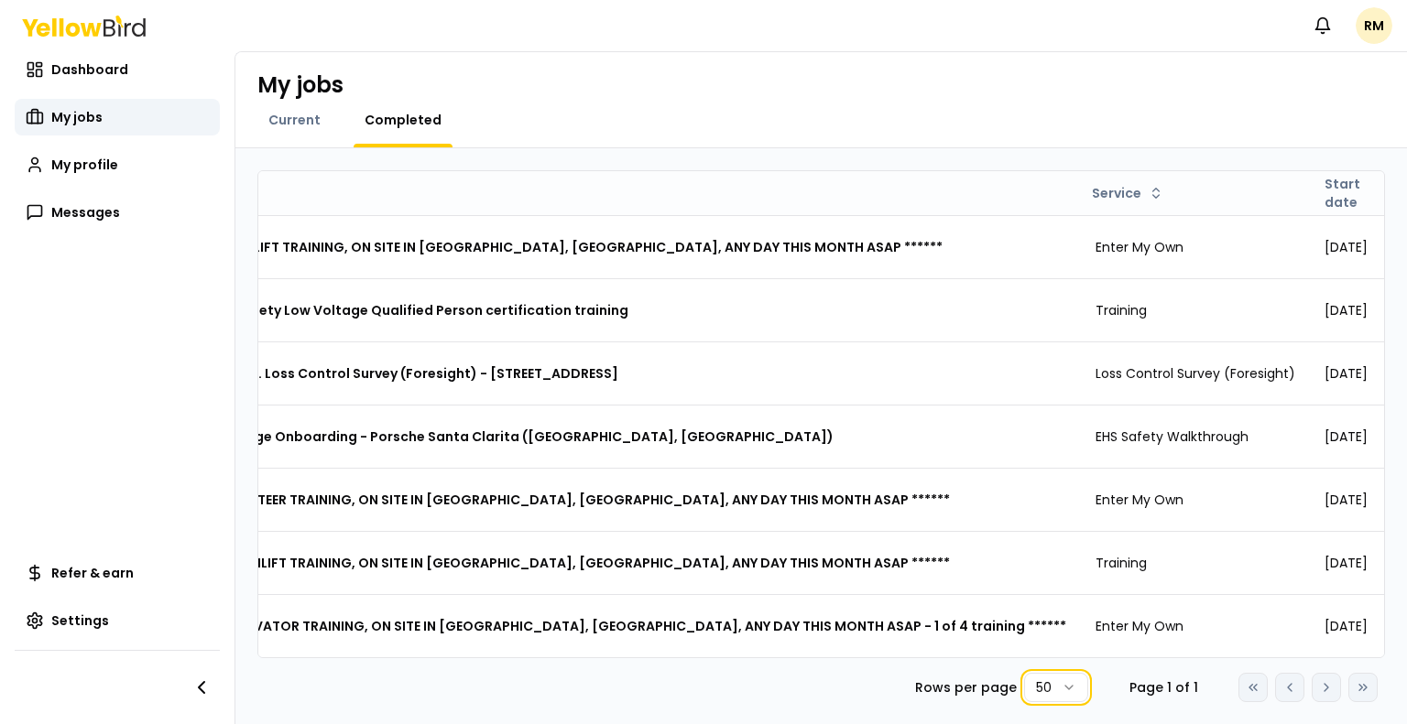
scroll to position [0, 166]
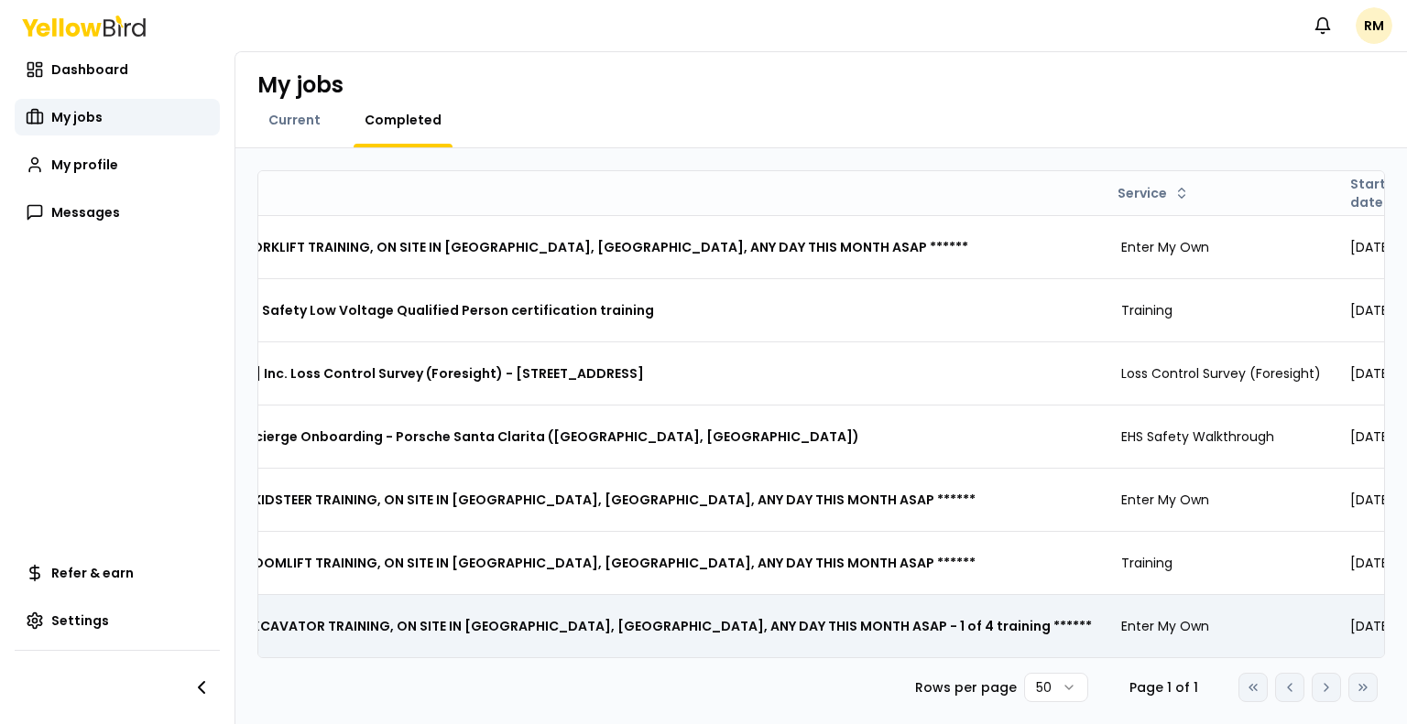
click at [641, 632] on td "***** SPANISH EXCAVATOR TRAINING, ON SITE IN [GEOGRAPHIC_DATA], [GEOGRAPHIC_DAT…" at bounding box center [599, 625] width 1014 height 63
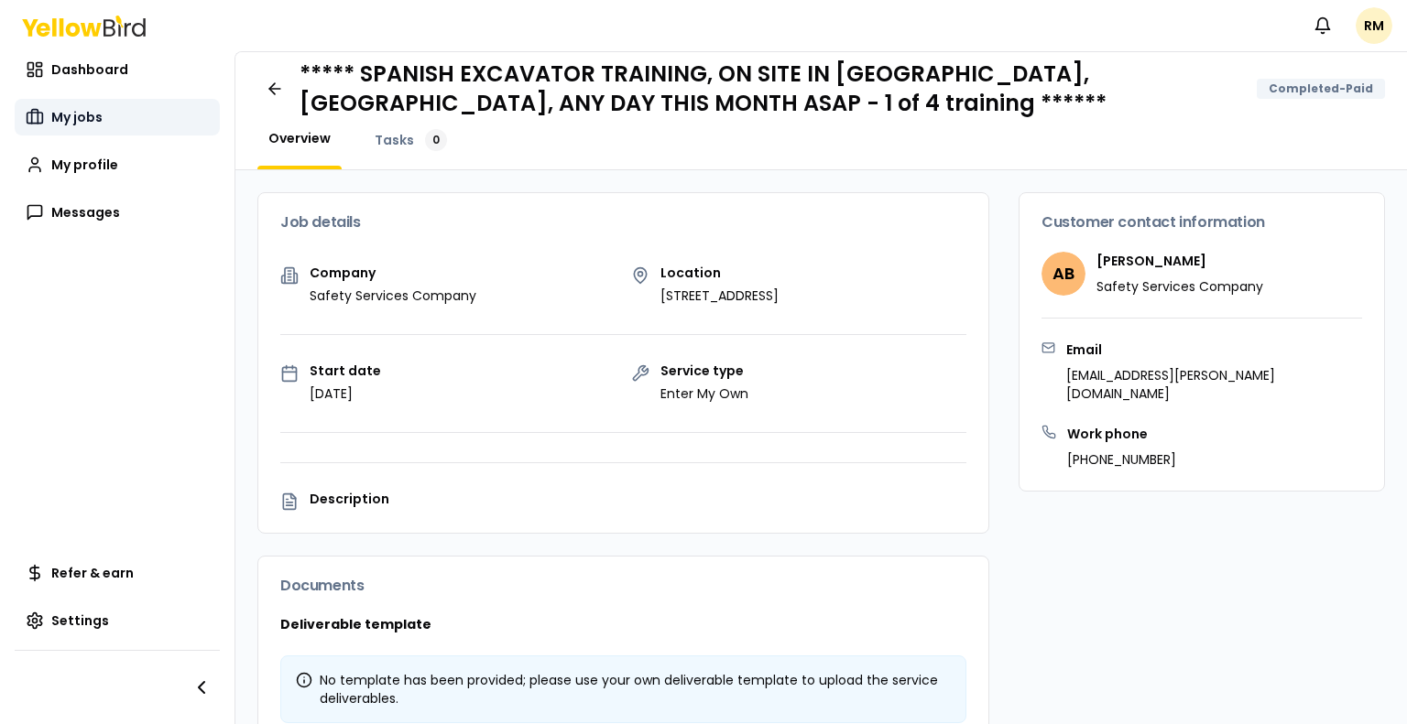
click at [78, 119] on span "My jobs" at bounding box center [76, 117] width 51 height 18
